Goal: Transaction & Acquisition: Book appointment/travel/reservation

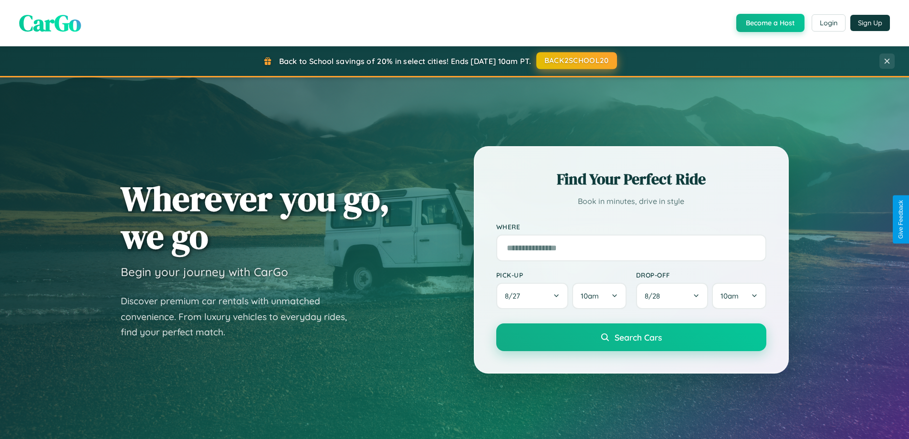
click at [576, 61] on button "BACK2SCHOOL20" at bounding box center [576, 60] width 81 height 17
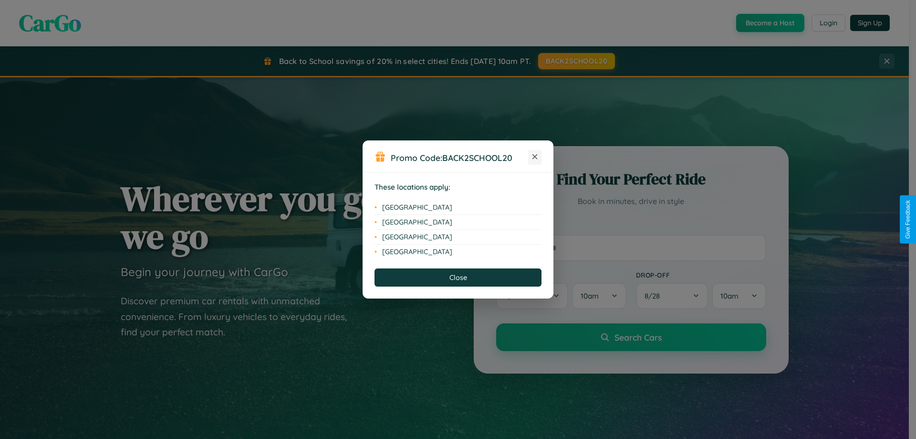
click at [535, 157] on icon at bounding box center [535, 156] width 5 height 5
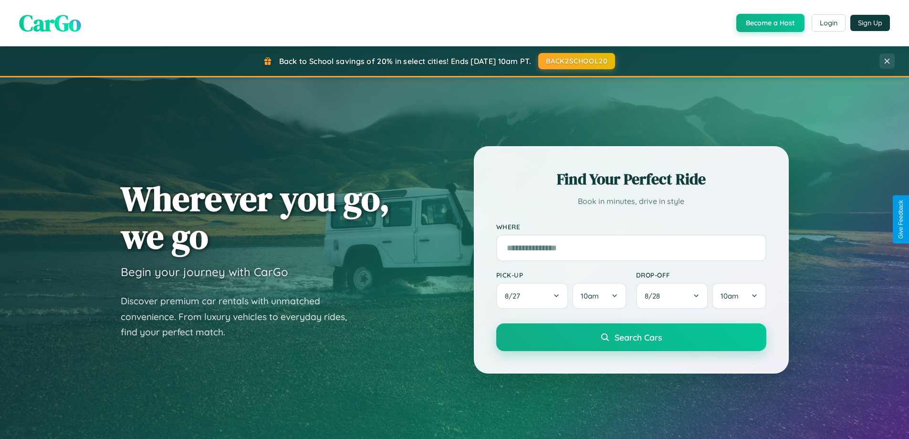
scroll to position [411, 0]
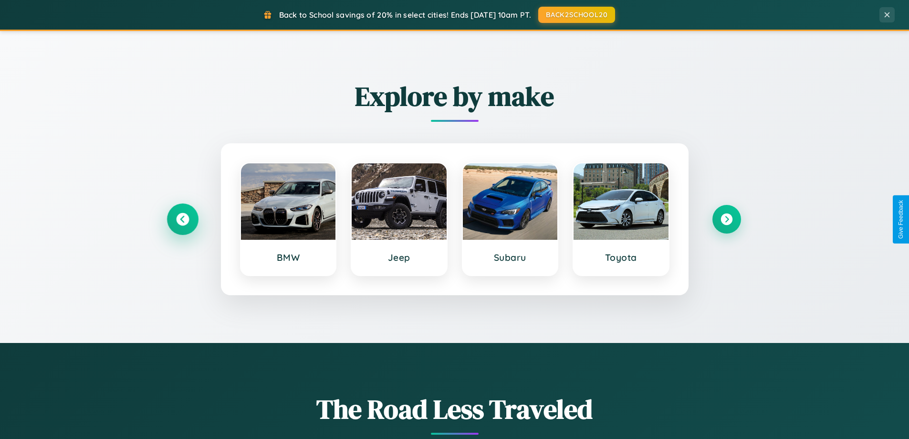
click at [182, 219] on icon at bounding box center [182, 219] width 13 height 13
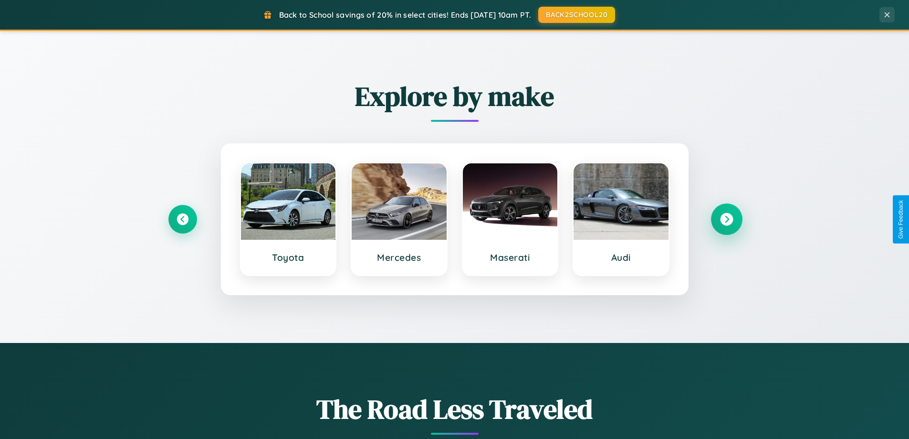
click at [726, 219] on icon at bounding box center [726, 219] width 13 height 13
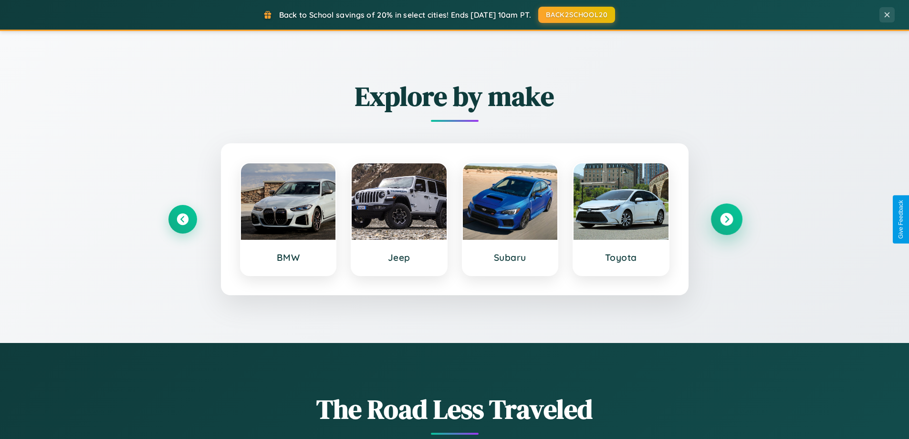
click at [726, 219] on icon at bounding box center [726, 219] width 13 height 13
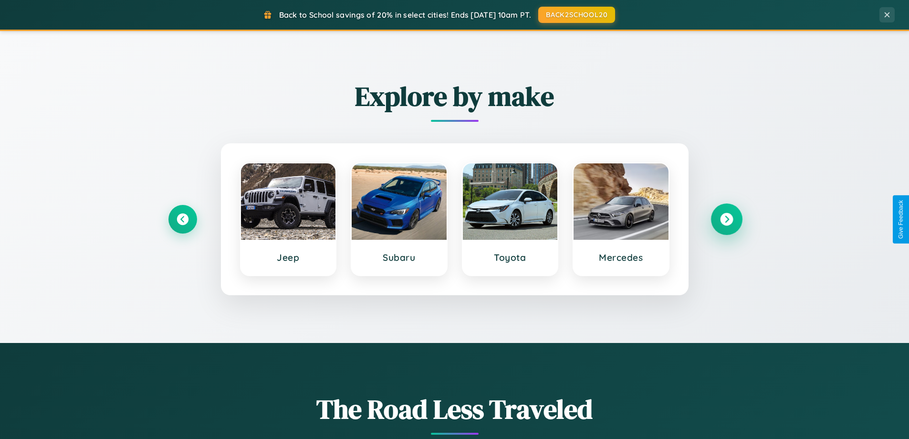
click at [726, 219] on icon at bounding box center [726, 219] width 13 height 13
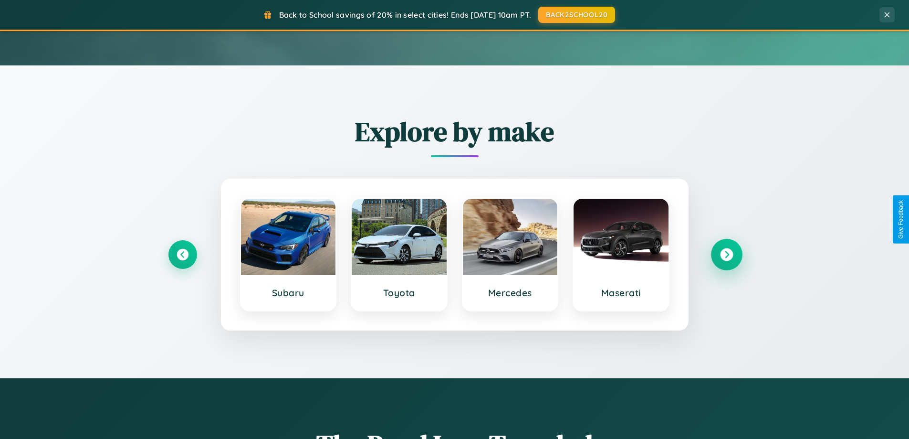
scroll to position [28, 0]
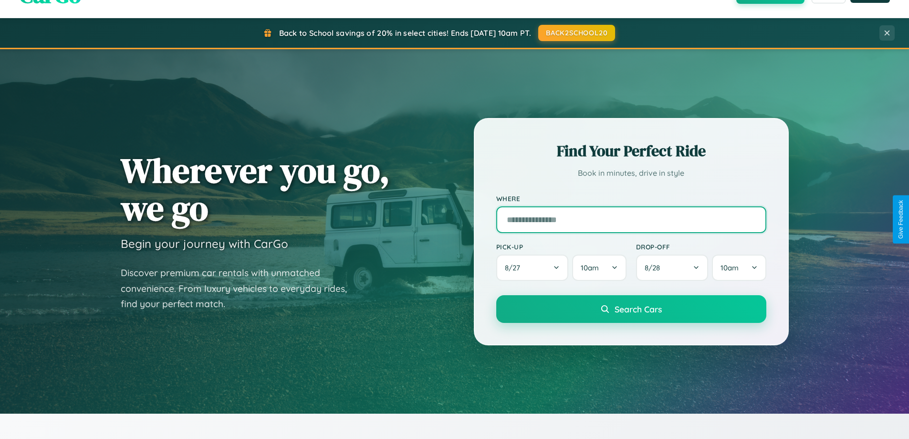
click at [631, 219] on input "text" at bounding box center [631, 219] width 270 height 27
type input "**********"
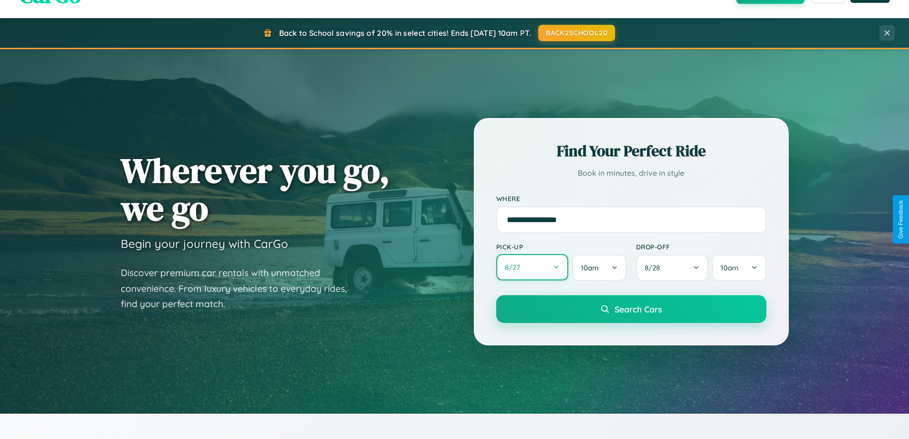
click at [532, 267] on button "8 / 27" at bounding box center [532, 267] width 73 height 26
select select "*"
select select "****"
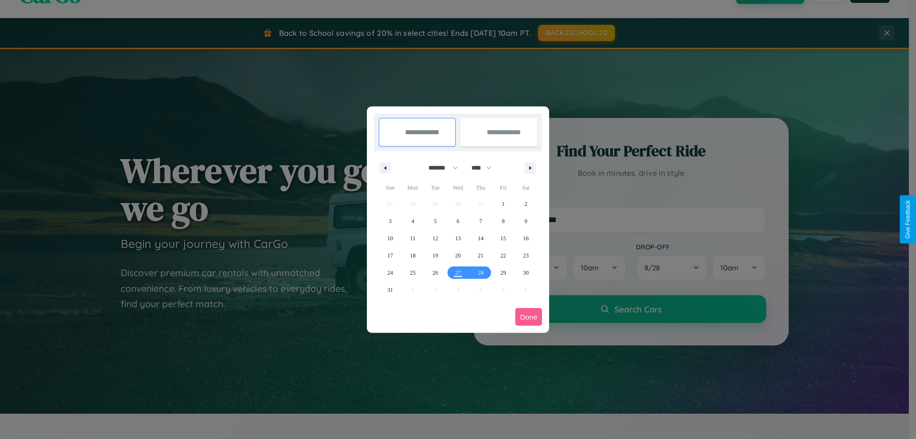
drag, startPoint x: 439, startPoint y: 168, endPoint x: 458, endPoint y: 191, distance: 30.6
click at [439, 168] on select "******* ******** ***** ***** *** **** **** ****** ********* ******* ******** **…" at bounding box center [441, 168] width 41 height 16
select select "*"
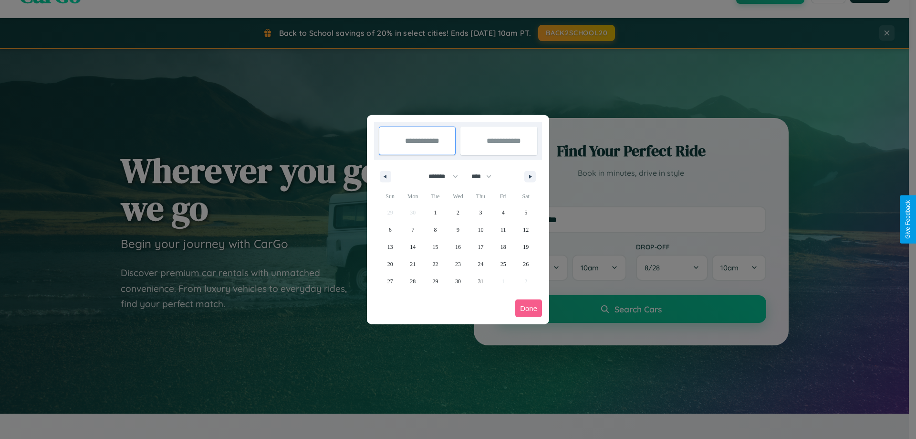
click at [486, 176] on select "**** **** **** **** **** **** **** **** **** **** **** **** **** **** **** ****…" at bounding box center [481, 176] width 29 height 16
select select "****"
click at [503, 281] on span "31" at bounding box center [504, 281] width 6 height 17
type input "**********"
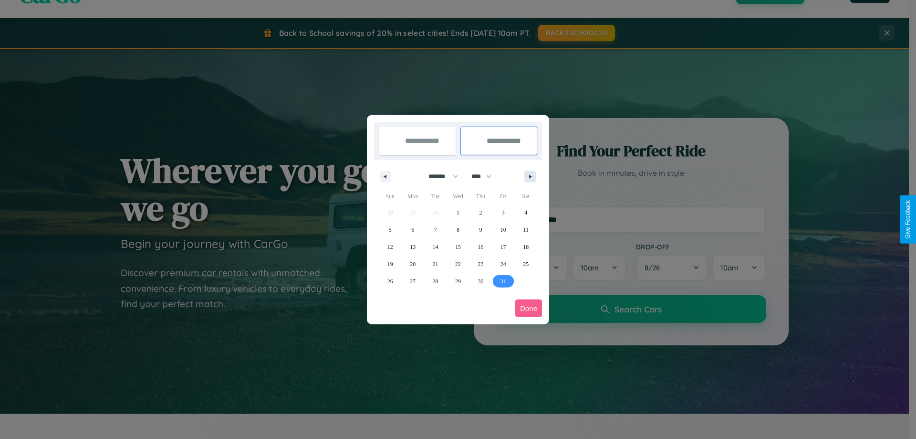
click at [530, 176] on icon "button" at bounding box center [532, 177] width 5 height 4
select select "*"
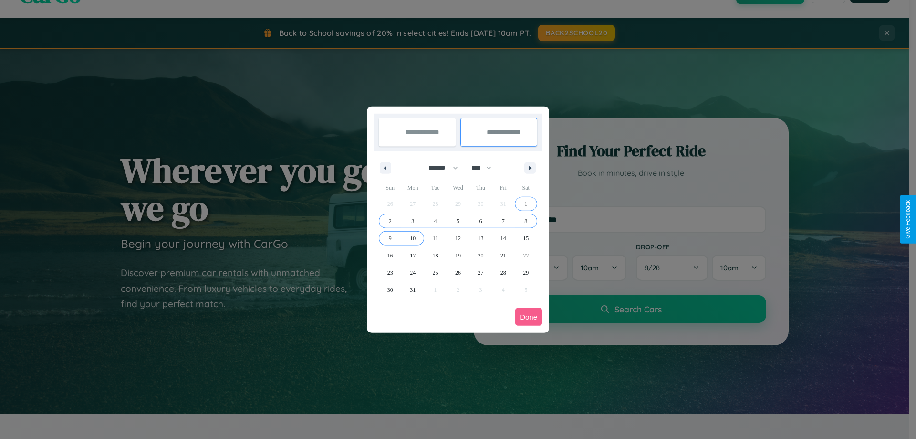
click at [413, 238] on span "10" at bounding box center [413, 238] width 6 height 17
type input "**********"
select select "*"
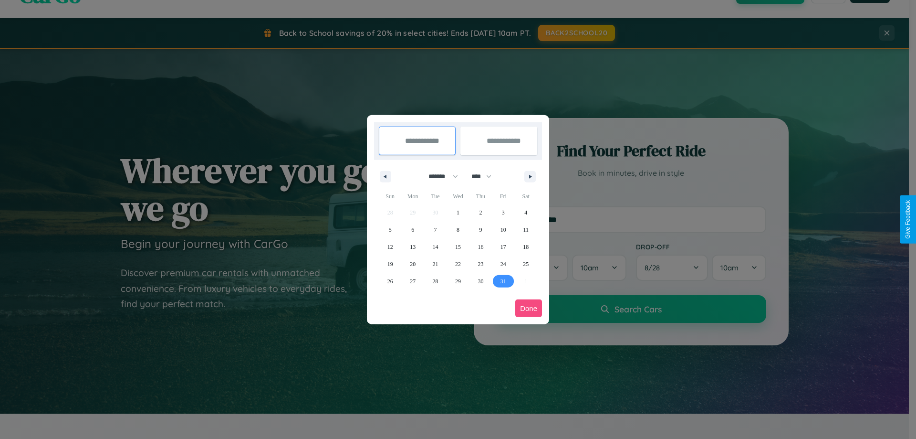
click at [529, 308] on button "Done" at bounding box center [528, 308] width 27 height 18
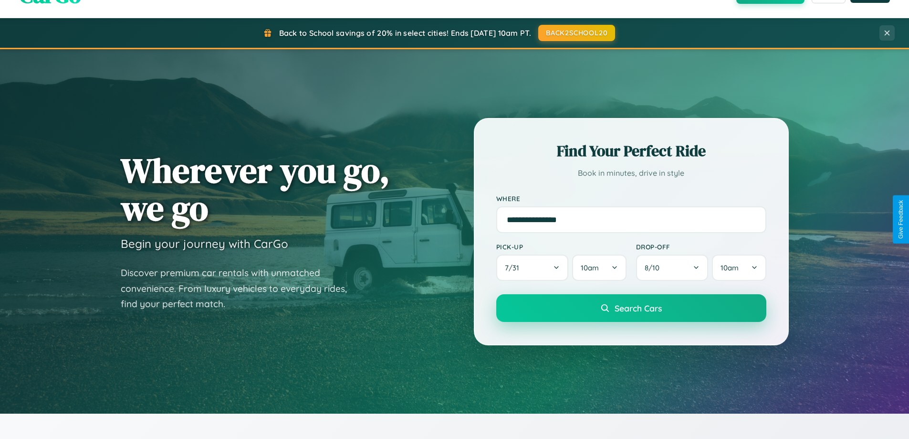
click at [631, 308] on span "Search Cars" at bounding box center [638, 308] width 47 height 10
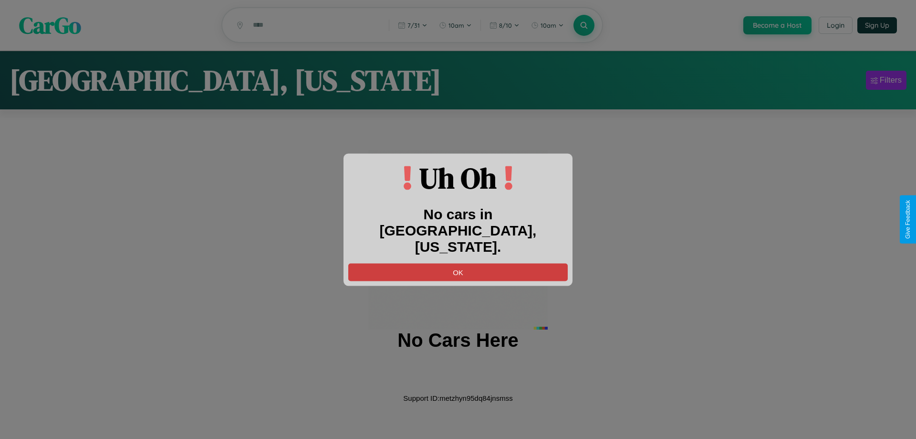
click at [458, 263] on button "OK" at bounding box center [458, 272] width 220 height 18
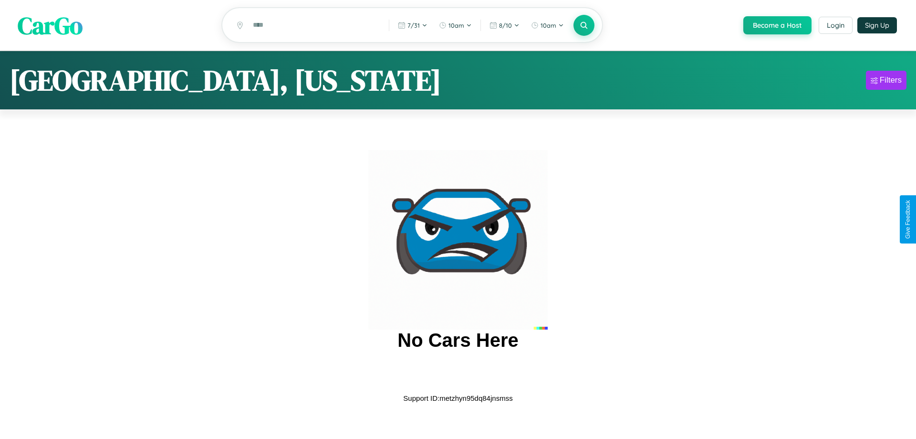
click at [50, 25] on span "CarGo" at bounding box center [50, 25] width 65 height 33
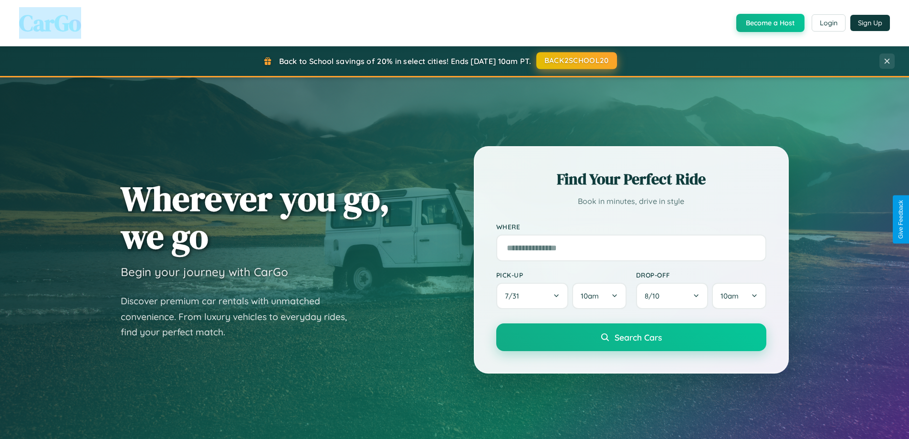
click at [576, 61] on button "BACK2SCHOOL20" at bounding box center [576, 60] width 81 height 17
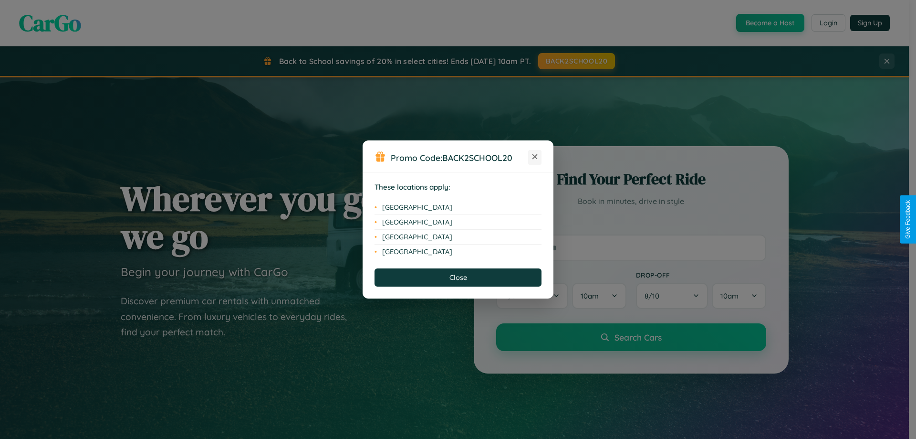
click at [535, 157] on icon at bounding box center [535, 156] width 5 height 5
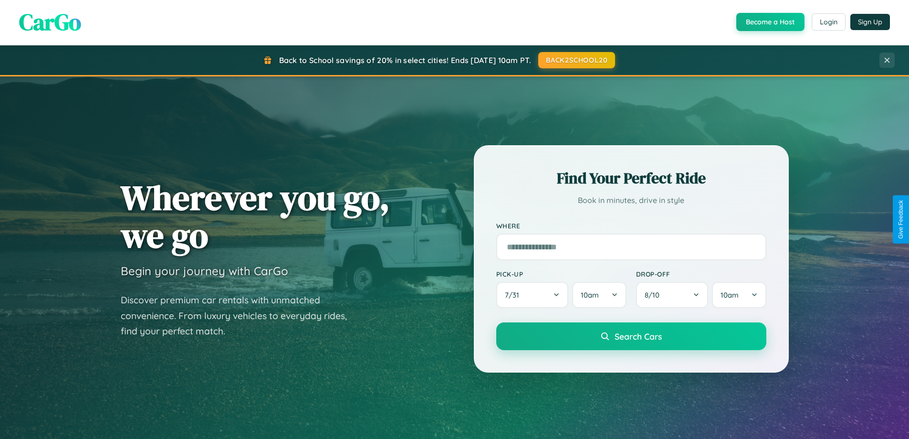
scroll to position [28, 0]
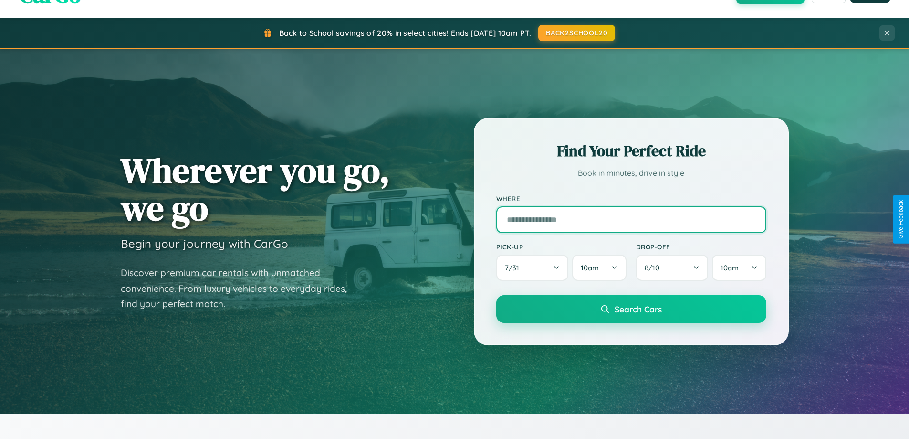
click at [631, 219] on input "text" at bounding box center [631, 219] width 270 height 27
type input "******"
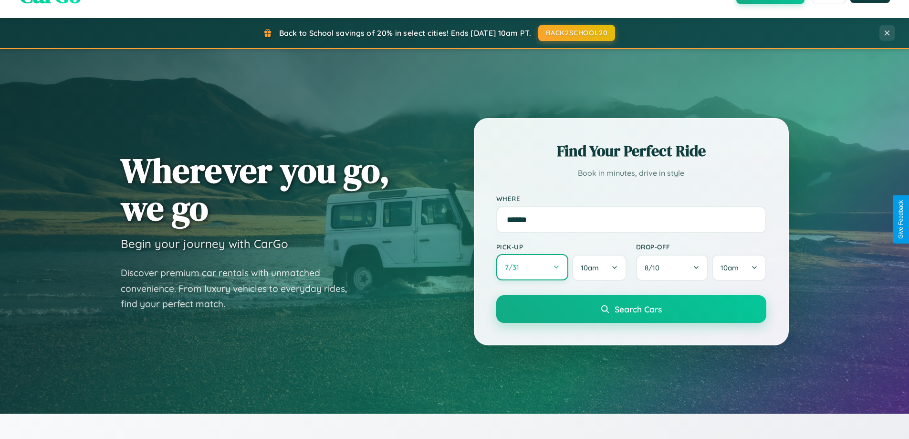
click at [532, 268] on button "7 / 31" at bounding box center [532, 267] width 73 height 26
select select "*"
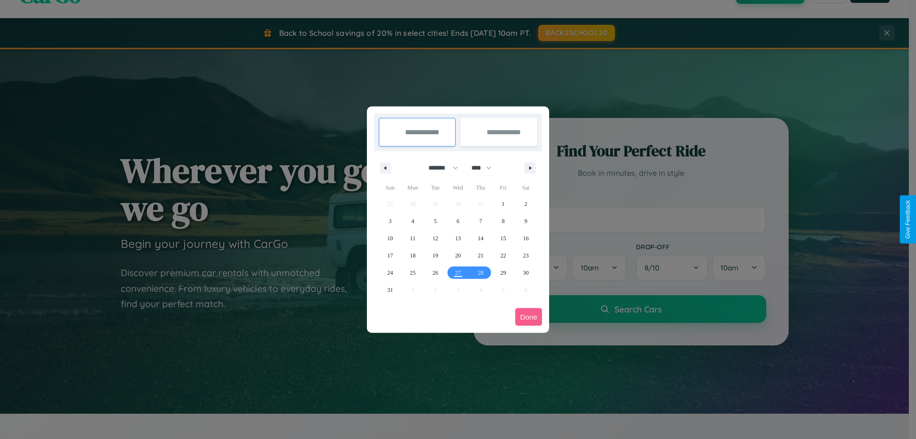
click at [439, 168] on select "******* ******** ***** ***** *** **** **** ****** ********* ******* ******** **…" at bounding box center [441, 168] width 41 height 16
drag, startPoint x: 486, startPoint y: 168, endPoint x: 458, endPoint y: 191, distance: 36.5
click at [486, 168] on select "**** **** **** **** **** **** **** **** **** **** **** **** **** **** **** ****…" at bounding box center [481, 168] width 29 height 16
select select "****"
click at [390, 220] on span "2" at bounding box center [390, 220] width 3 height 17
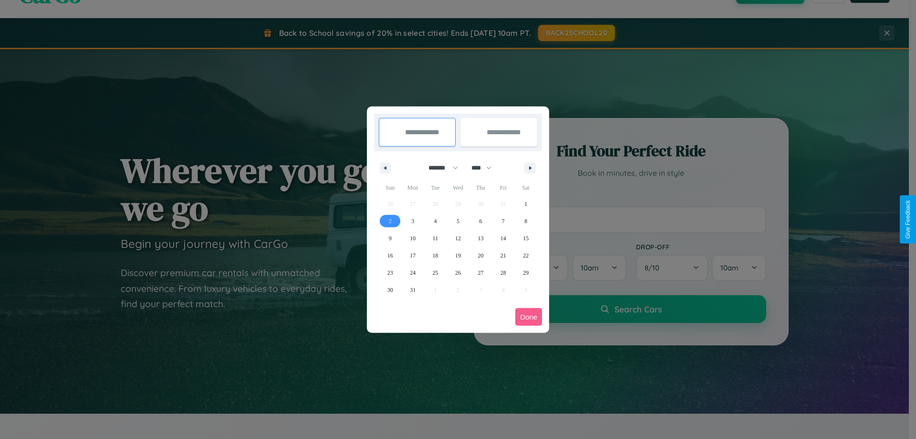
type input "**********"
click at [458, 238] on span "12" at bounding box center [458, 238] width 6 height 17
type input "**********"
click at [529, 316] on button "Done" at bounding box center [528, 317] width 27 height 18
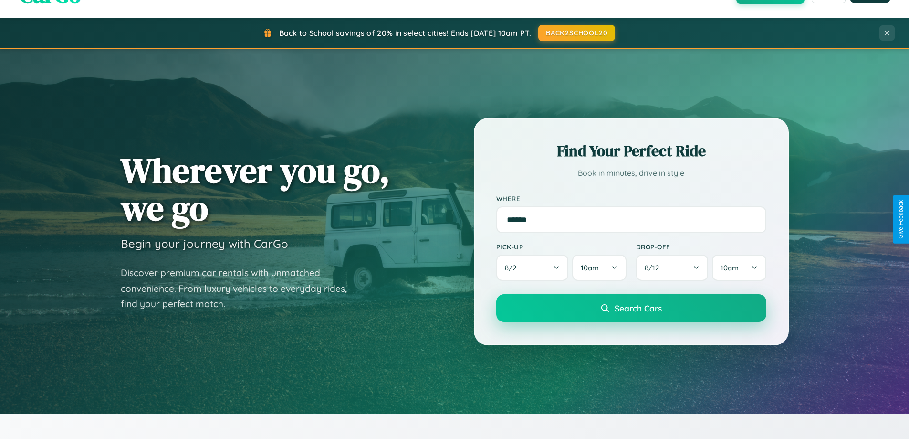
click at [631, 308] on span "Search Cars" at bounding box center [638, 308] width 47 height 10
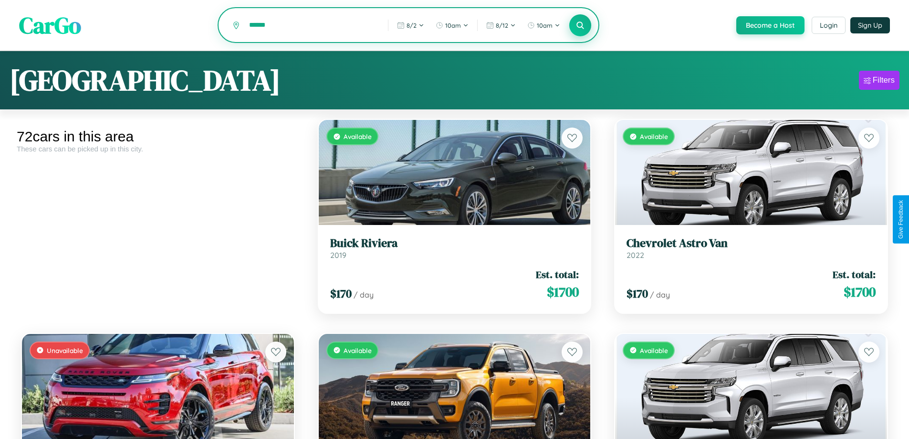
type input "******"
click at [580, 25] on icon at bounding box center [580, 25] width 9 height 9
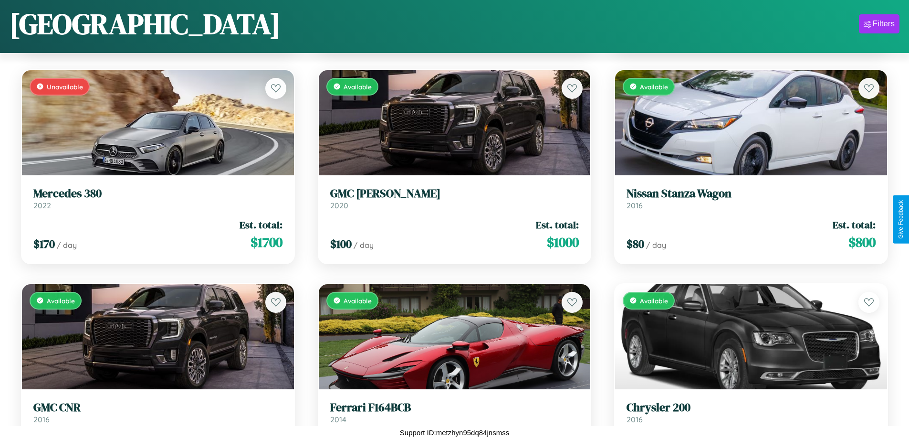
scroll to position [1203, 0]
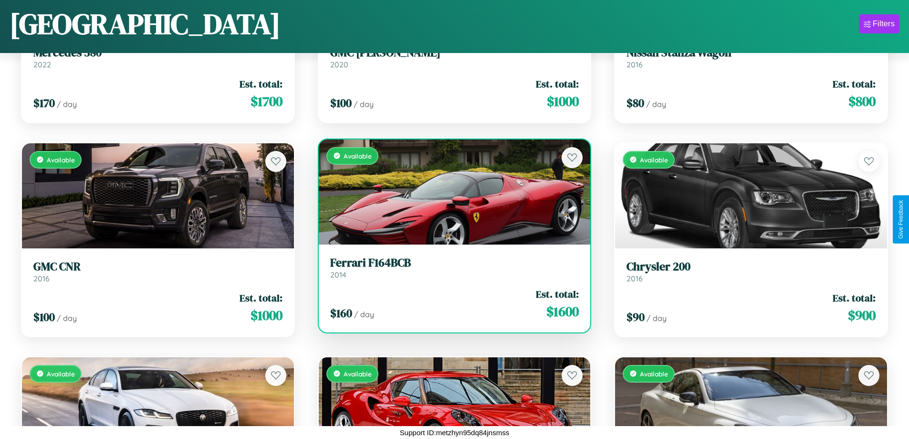
click at [451, 191] on div "Available" at bounding box center [455, 191] width 272 height 105
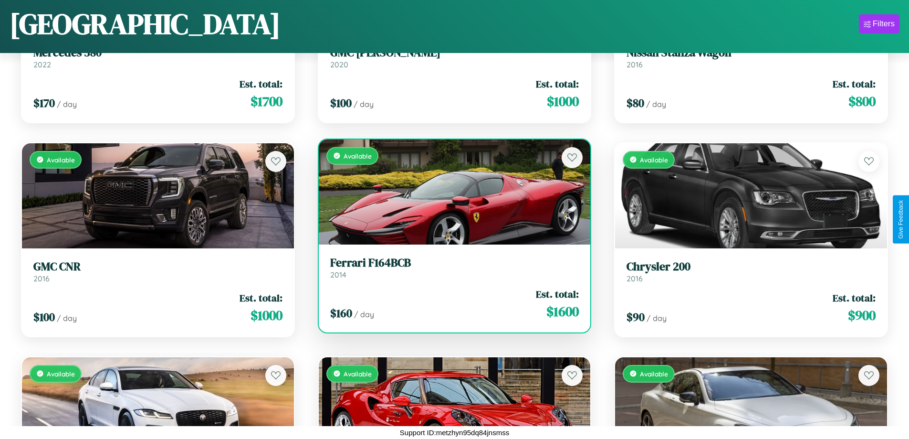
click at [451, 191] on div "Available" at bounding box center [455, 191] width 272 height 105
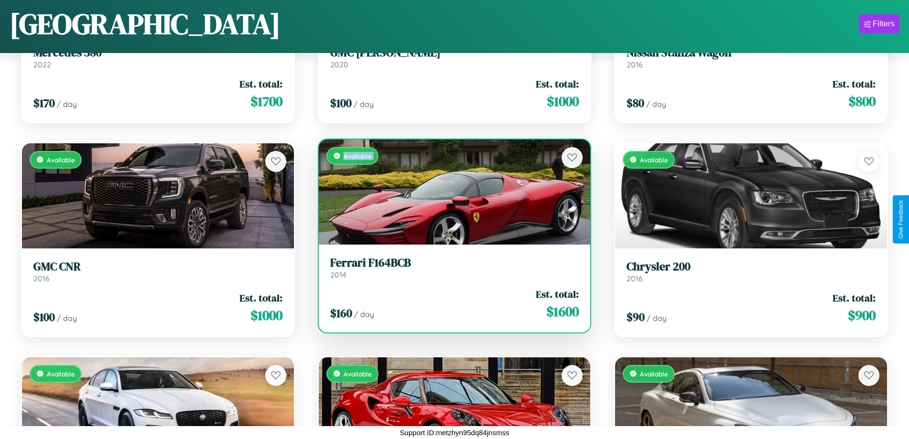
click at [451, 191] on div "Available" at bounding box center [455, 191] width 272 height 105
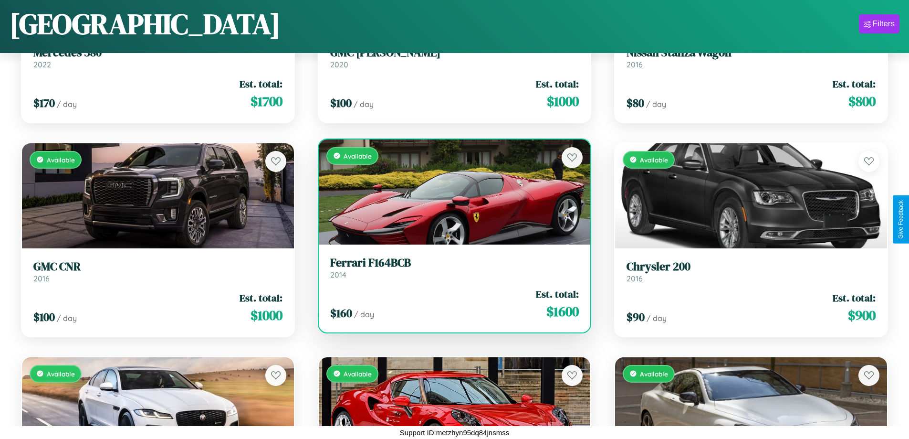
click at [451, 191] on div "Available" at bounding box center [455, 191] width 272 height 105
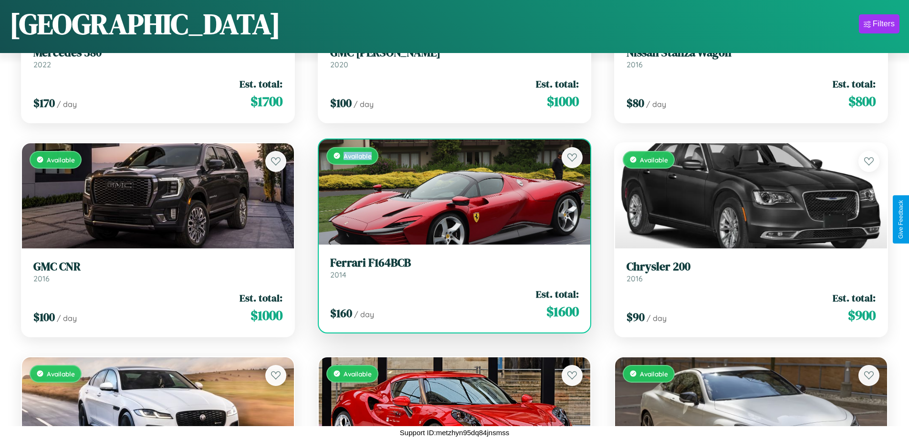
click at [451, 191] on div "Available" at bounding box center [455, 191] width 272 height 105
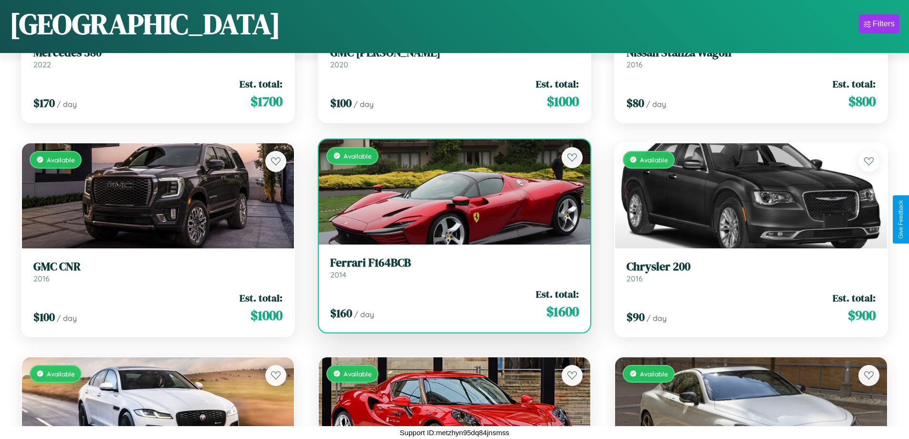
click at [451, 267] on h3 "Ferrari F164BCB" at bounding box center [454, 263] width 249 height 14
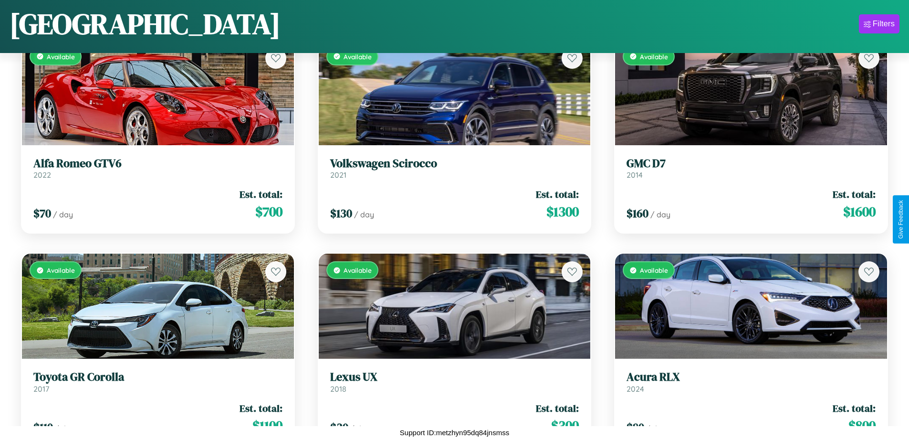
scroll to position [2699, 0]
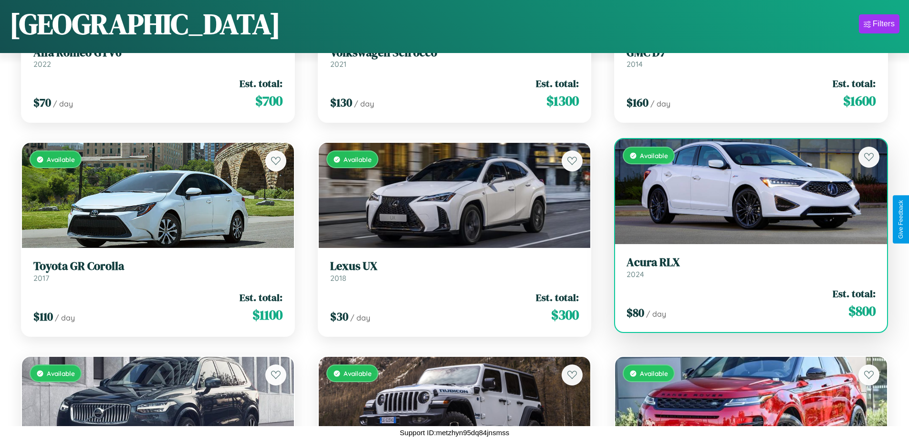
click at [745, 271] on link "Acura RLX 2024" at bounding box center [751, 266] width 249 height 23
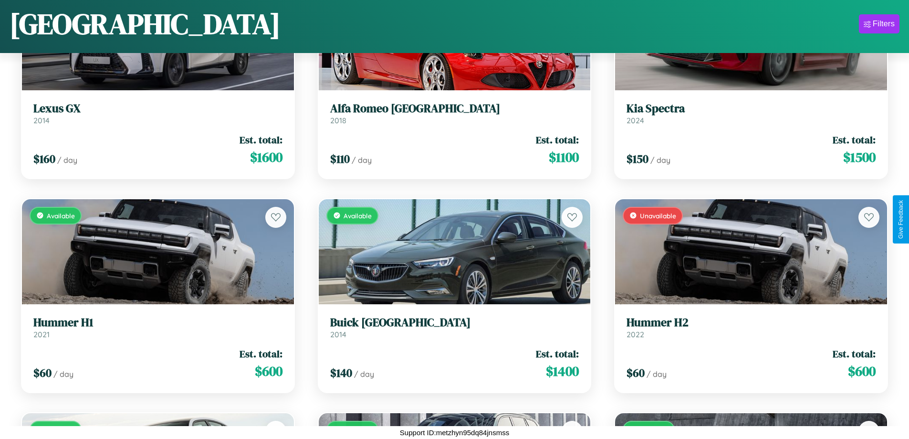
scroll to position [5203, 0]
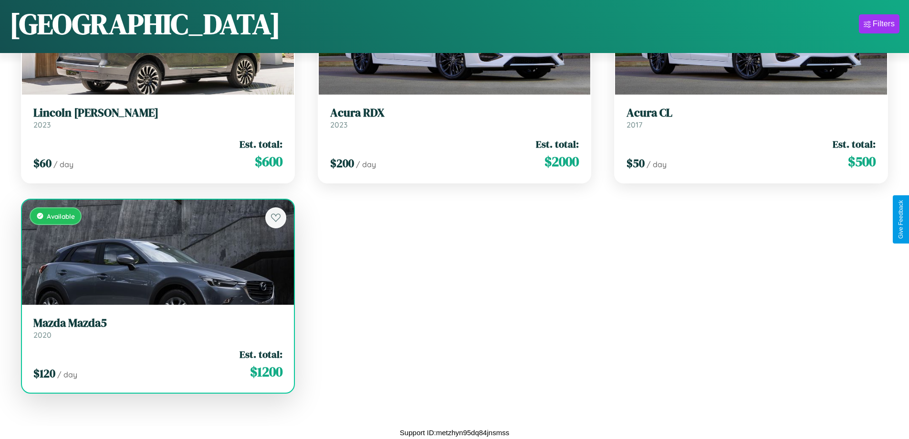
click at [157, 327] on h3 "Mazda Mazda5" at bounding box center [157, 323] width 249 height 14
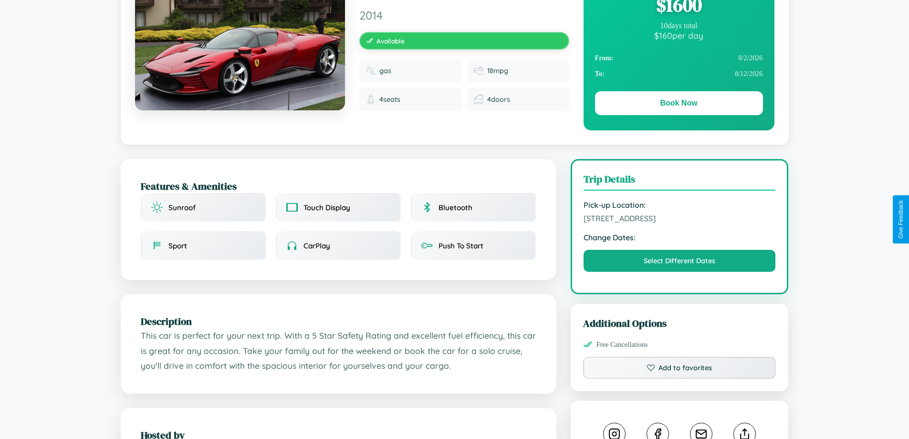
scroll to position [248, 0]
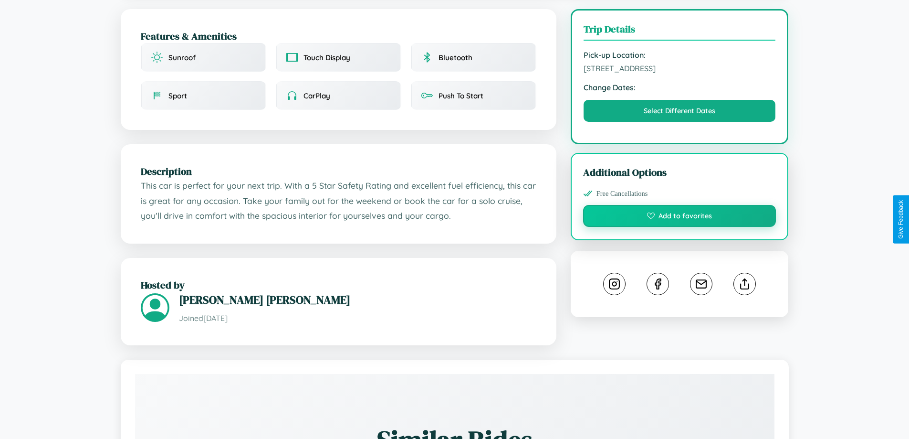
click at [680, 217] on button "Add to favorites" at bounding box center [679, 216] width 193 height 22
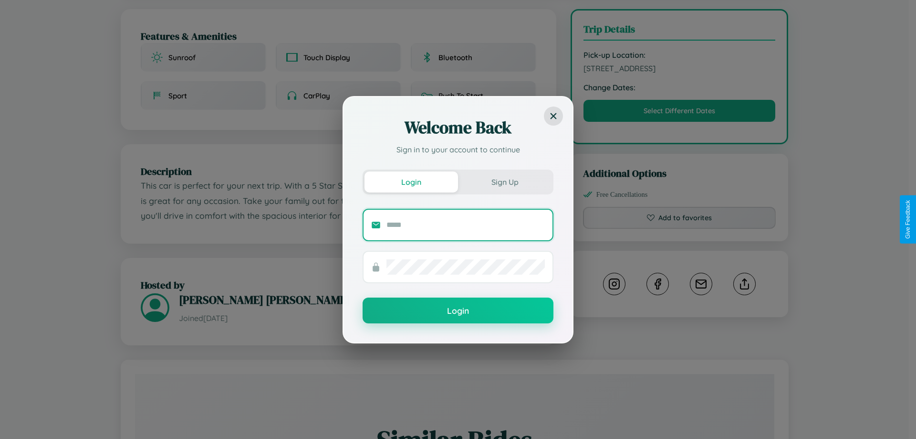
click at [466, 224] on input "text" at bounding box center [466, 224] width 158 height 15
type input "**********"
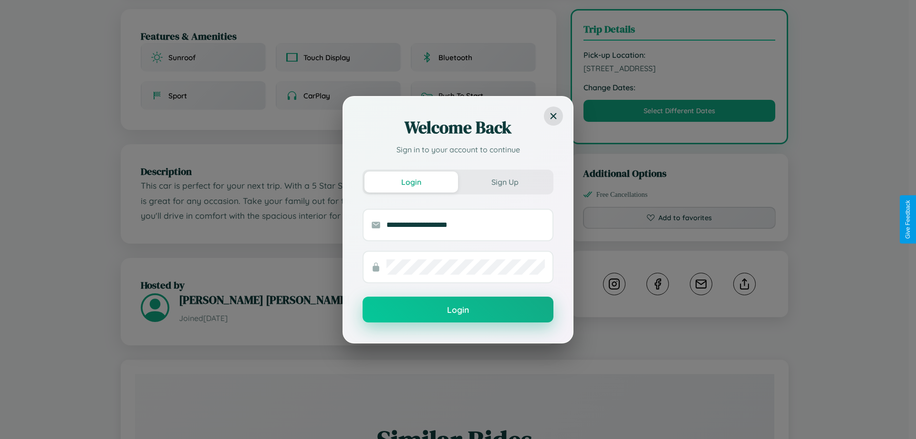
click at [458, 310] on button "Login" at bounding box center [458, 309] width 191 height 26
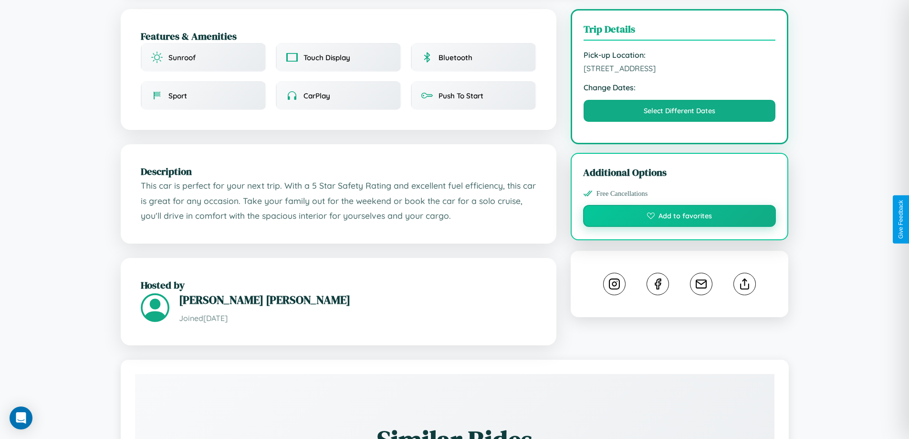
click at [680, 219] on button "Add to favorites" at bounding box center [679, 216] width 193 height 22
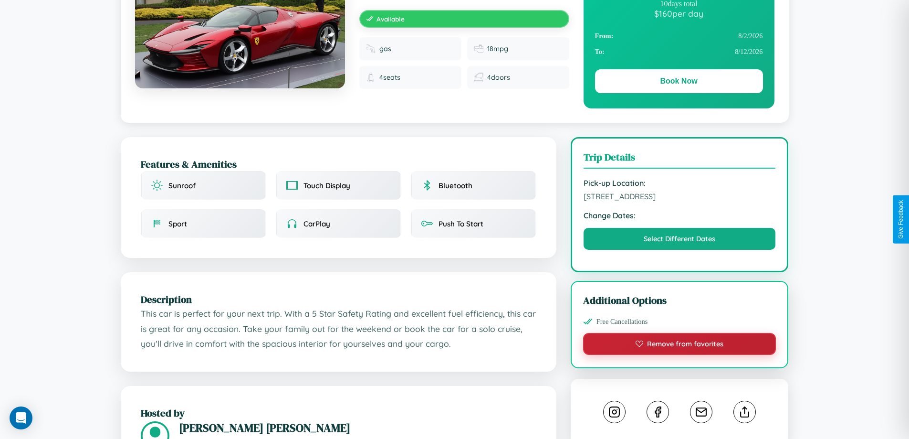
scroll to position [98, 0]
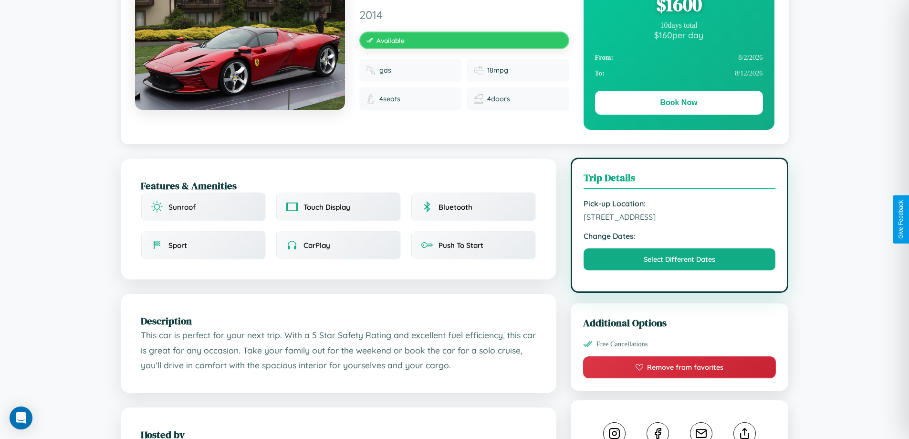
click at [680, 218] on span "[STREET_ADDRESS]" at bounding box center [680, 217] width 192 height 10
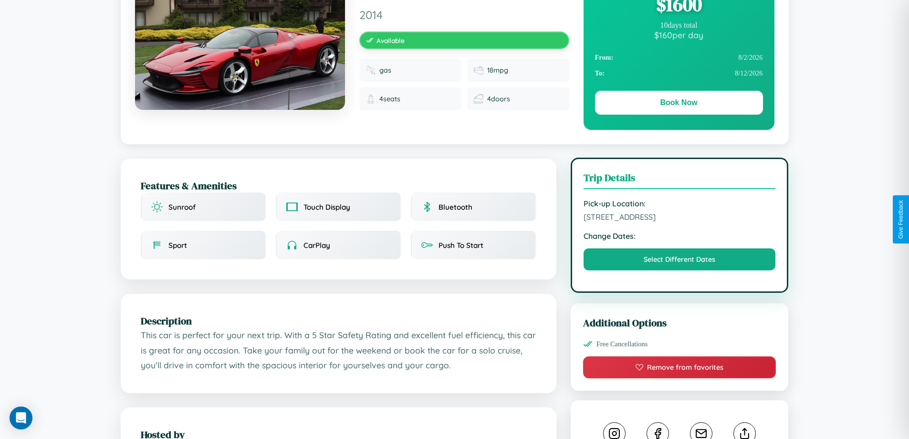
click at [680, 218] on span "[STREET_ADDRESS]" at bounding box center [680, 217] width 192 height 10
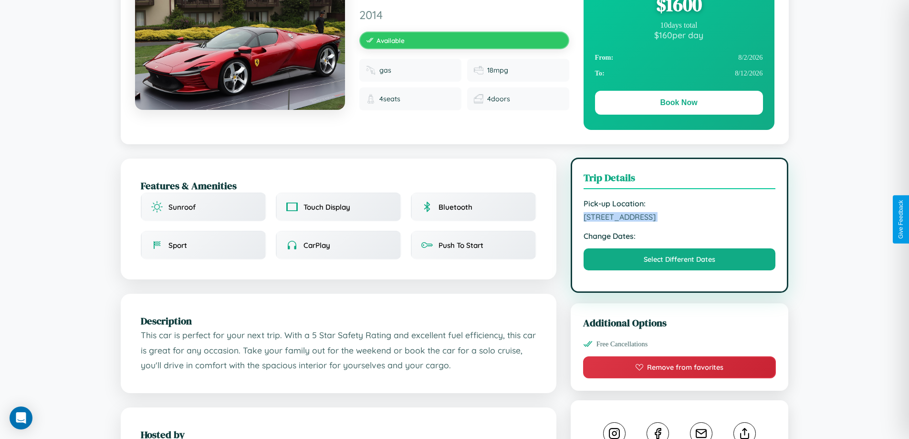
click at [680, 218] on span "[STREET_ADDRESS]" at bounding box center [680, 217] width 192 height 10
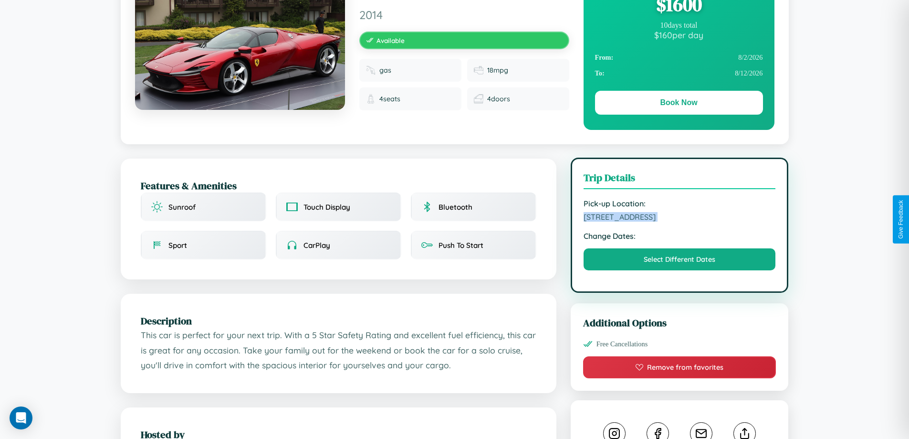
click at [680, 218] on span "[STREET_ADDRESS]" at bounding box center [680, 217] width 192 height 10
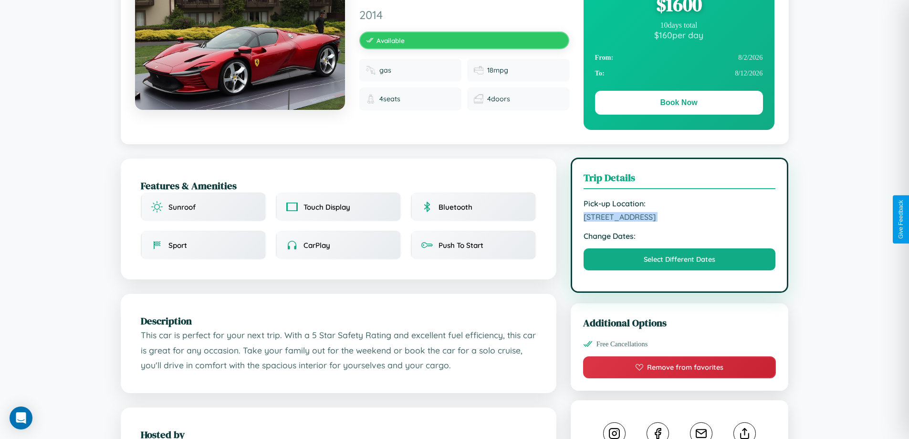
click at [680, 218] on span "[STREET_ADDRESS]" at bounding box center [680, 217] width 192 height 10
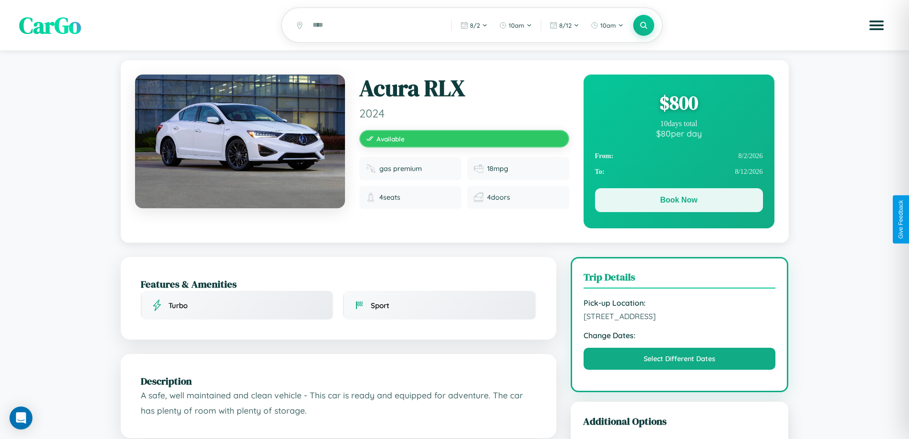
click at [679, 202] on button "Book Now" at bounding box center [679, 200] width 168 height 24
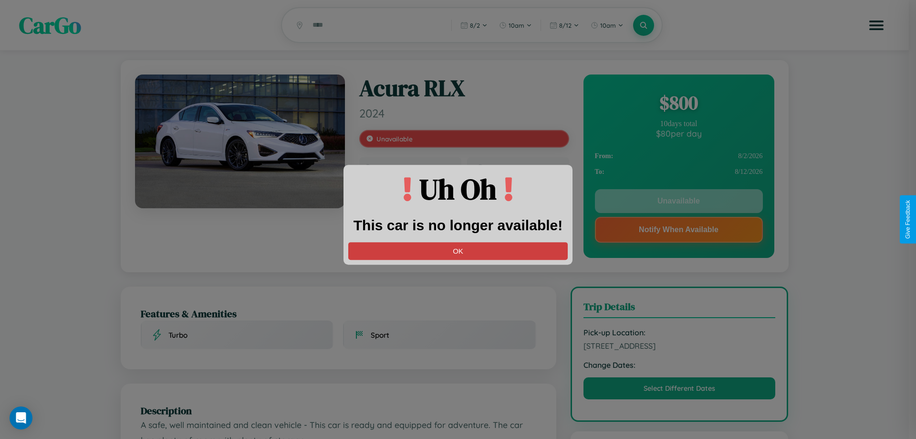
click at [458, 251] on button "OK" at bounding box center [458, 251] width 220 height 18
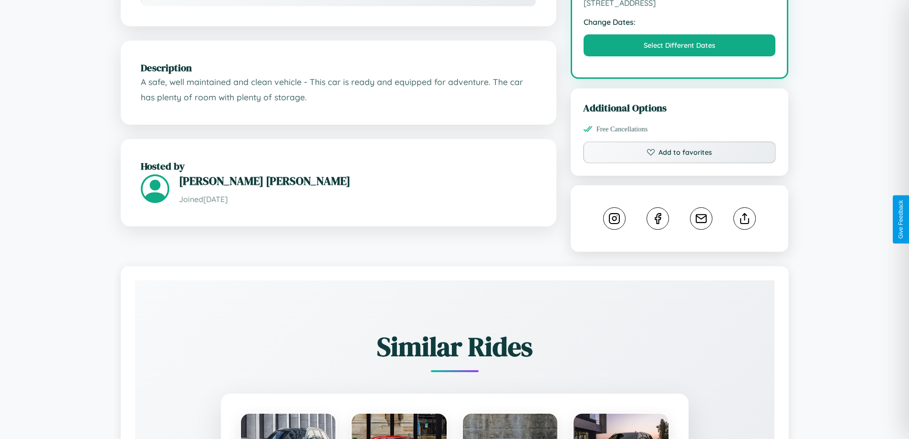
scroll to position [314, 0]
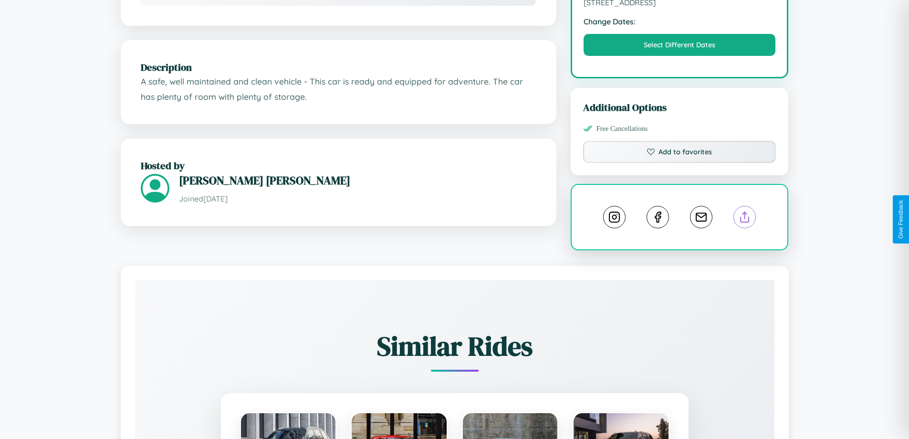
click at [745, 219] on line at bounding box center [745, 215] width 0 height 7
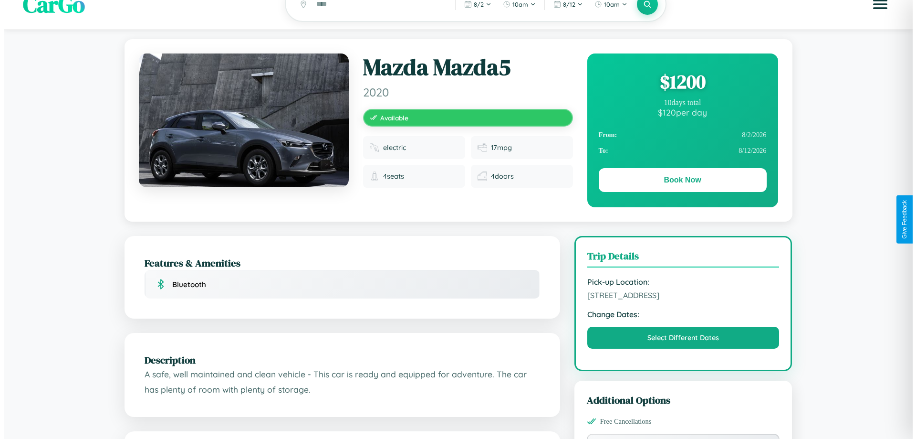
scroll to position [0, 0]
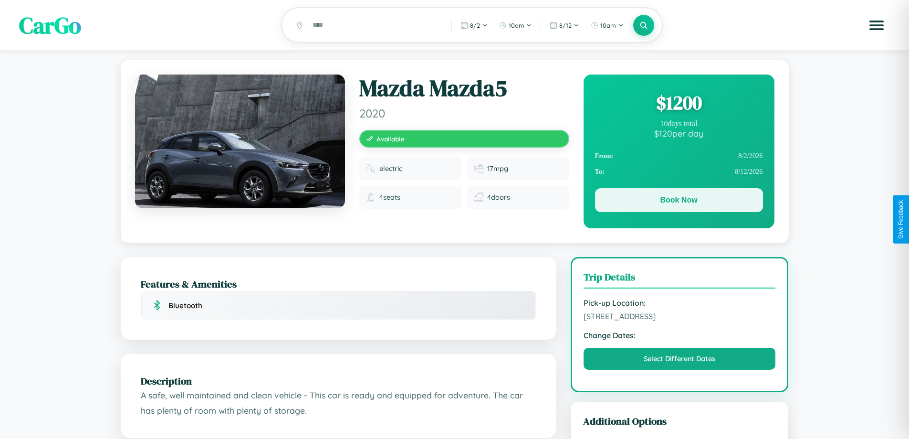
click at [679, 201] on button "Book Now" at bounding box center [679, 200] width 168 height 24
